Goal: Check status: Check status

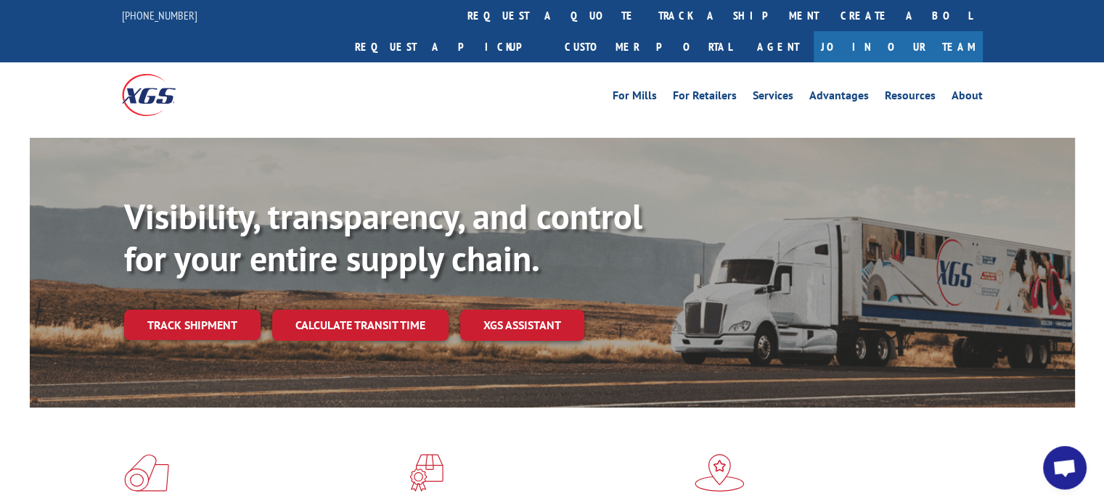
click at [647, 14] on link "track a shipment" at bounding box center [738, 15] width 182 height 31
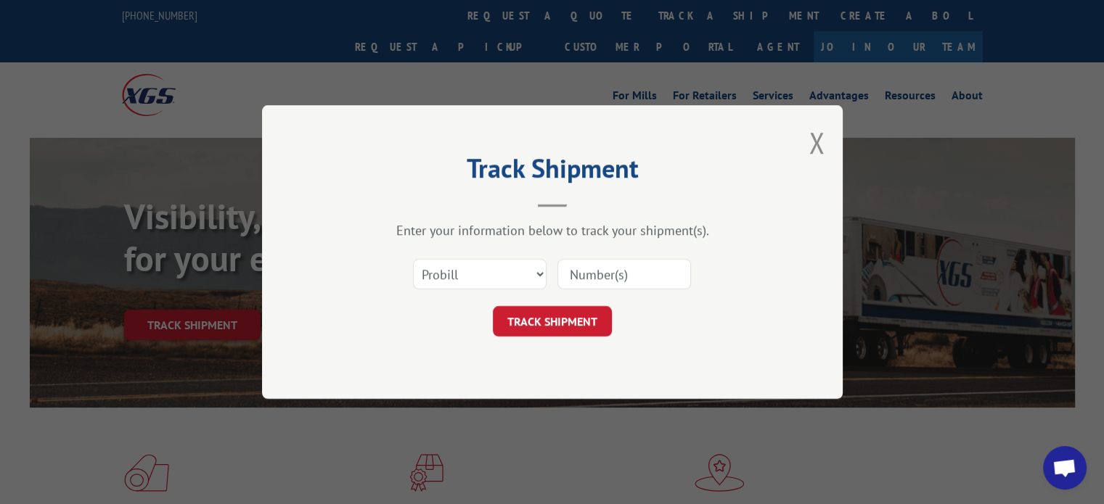
click at [597, 277] on input at bounding box center [624, 274] width 134 height 30
type input "17471586"
click at [570, 327] on button "TRACK SHIPMENT" at bounding box center [552, 321] width 119 height 30
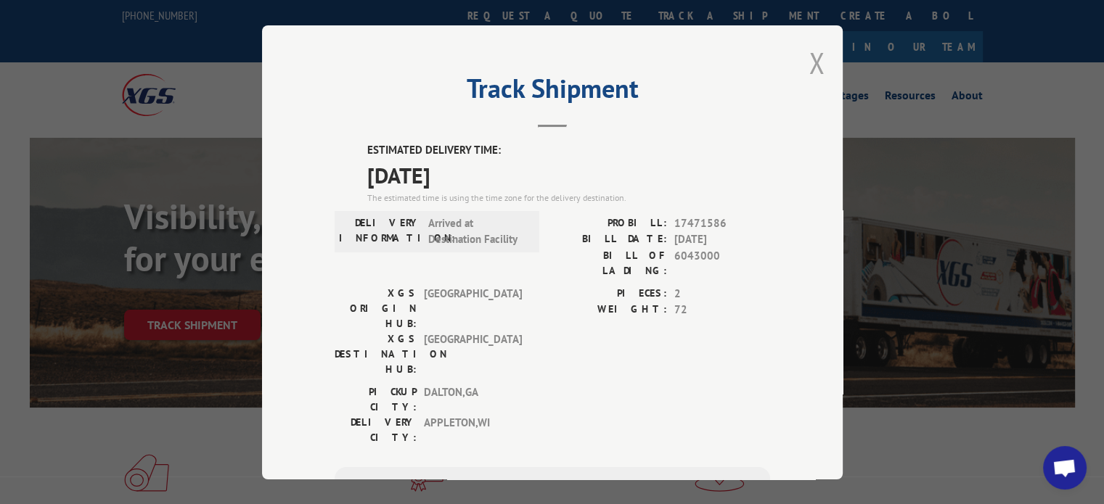
click at [808, 55] on button "Close modal" at bounding box center [816, 63] width 16 height 38
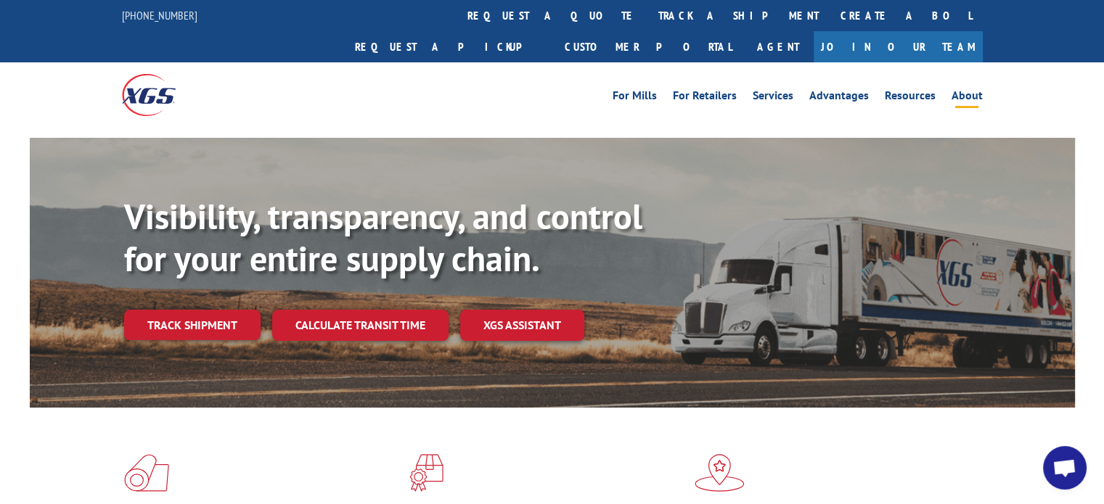
click at [971, 90] on link "About" at bounding box center [966, 98] width 31 height 16
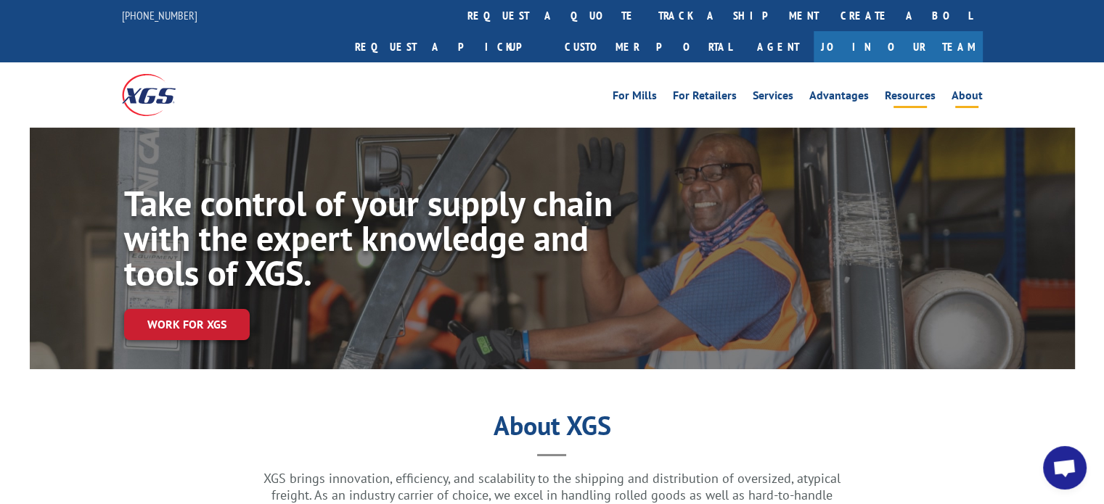
click at [913, 90] on link "Resources" at bounding box center [910, 98] width 51 height 16
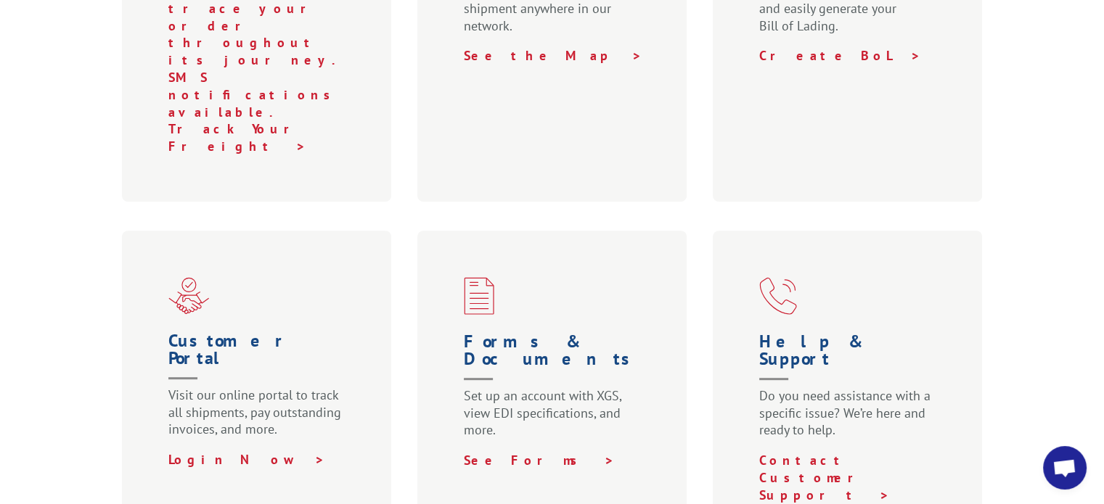
scroll to position [726, 0]
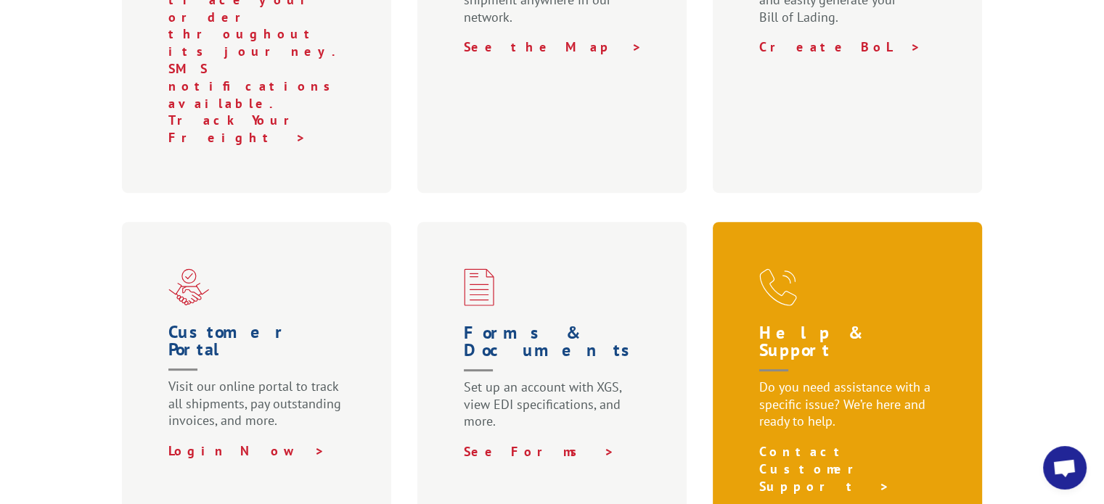
click at [811, 443] on link "Contact Customer Support >" at bounding box center [824, 469] width 131 height 52
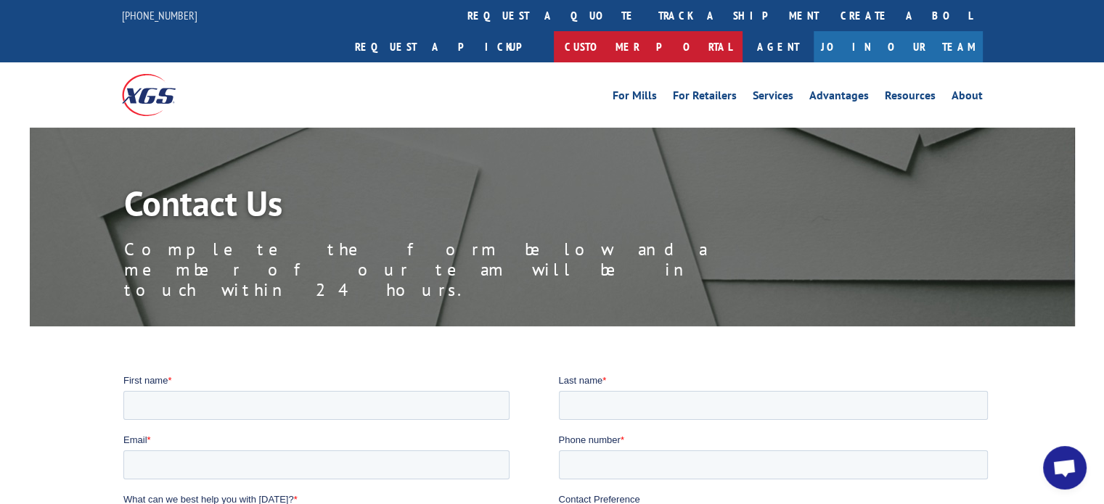
click at [742, 31] on link "Customer Portal" at bounding box center [648, 46] width 189 height 31
